Goal: Find specific page/section: Find specific page/section

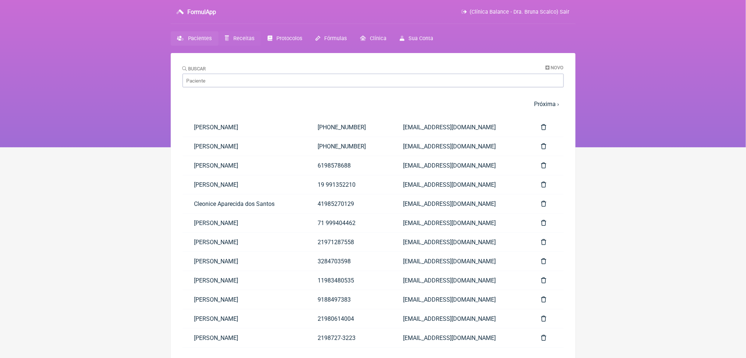
click at [249, 42] on span "Receitas" at bounding box center [243, 38] width 21 height 6
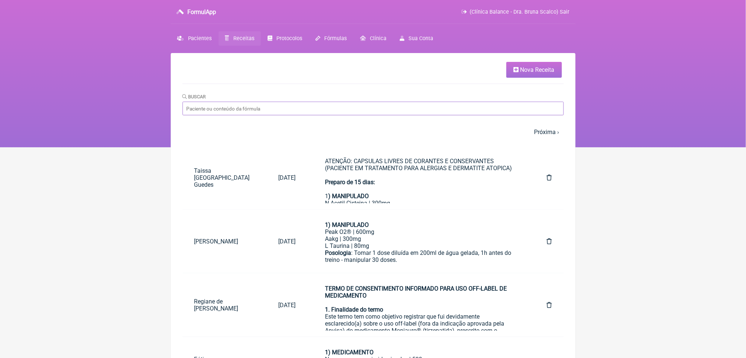
click at [281, 115] on input "Buscar" at bounding box center [373, 109] width 381 height 14
type input "[DEMOGRAPHIC_DATA]"
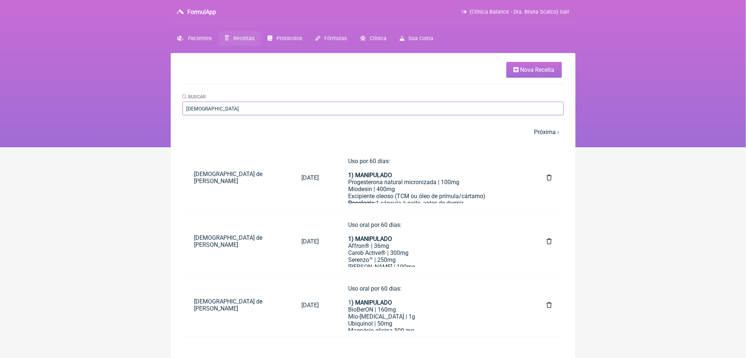
scroll to position [42, 0]
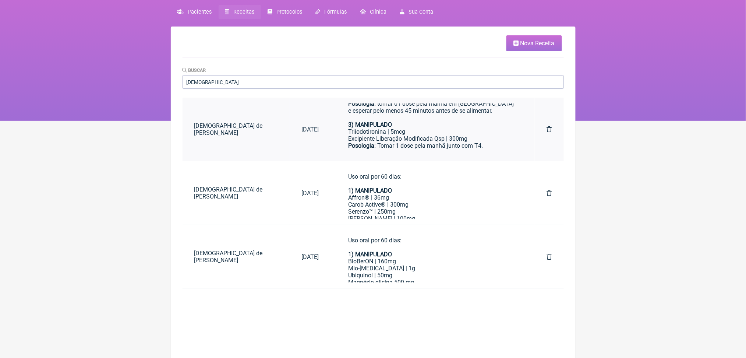
scroll to position [171, 0]
click at [74, 121] on html "FormulApp (Clínica Balance - Dra. Bruna Scalco) Sair Pacientes Receitas Protoco…" at bounding box center [373, 47] width 746 height 147
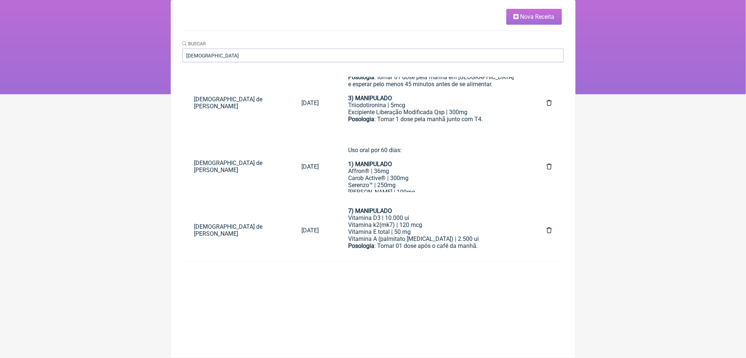
click at [605, 94] on html "FormulApp (Clínica Balance - Dra. Bruna Scalco) Sair Pacientes Receitas Protoco…" at bounding box center [373, 20] width 746 height 147
click at [619, 55] on nav "FormulApp (Clínica Balance - Dra. Bruna Scalco) Sair Pacientes Receitas Protoco…" at bounding box center [373, 20] width 746 height 147
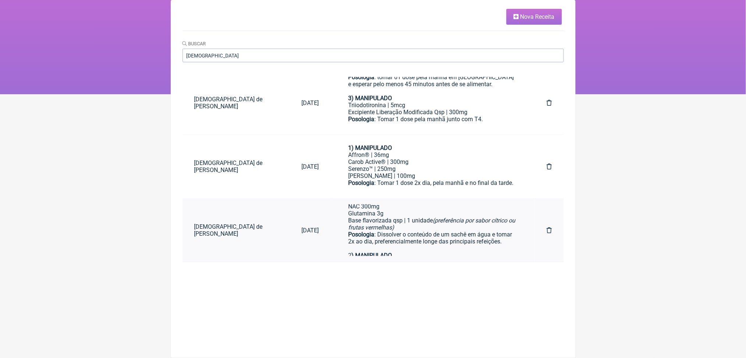
scroll to position [44, 0]
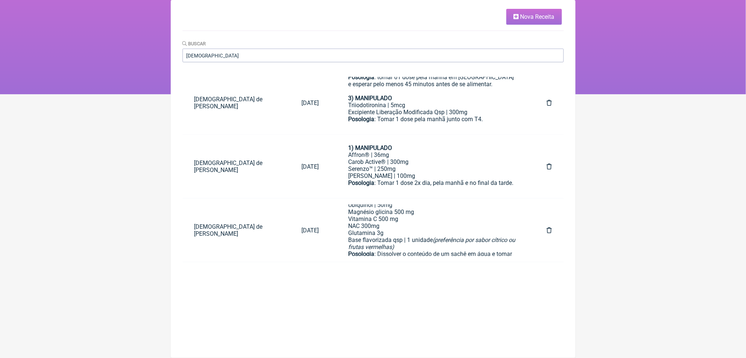
click at [603, 83] on nav "FormulApp (Clínica Balance - Dra. Bruna Scalco) Sair Pacientes Receitas Protoco…" at bounding box center [373, 20] width 746 height 147
